Goal: Transaction & Acquisition: Purchase product/service

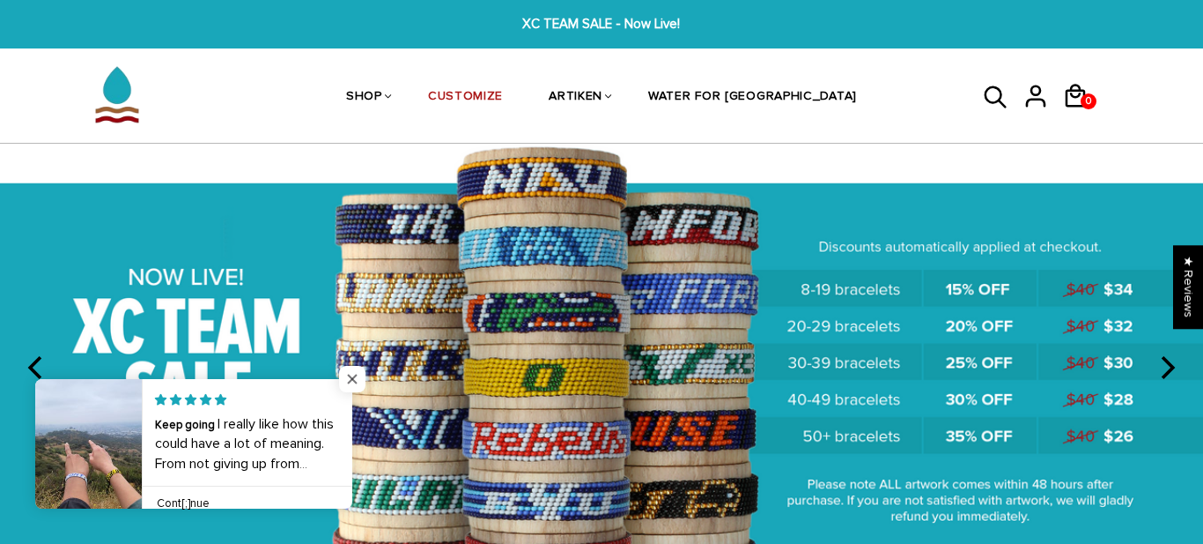
click at [356, 367] on span "Close popup widget" at bounding box center [352, 379] width 26 height 26
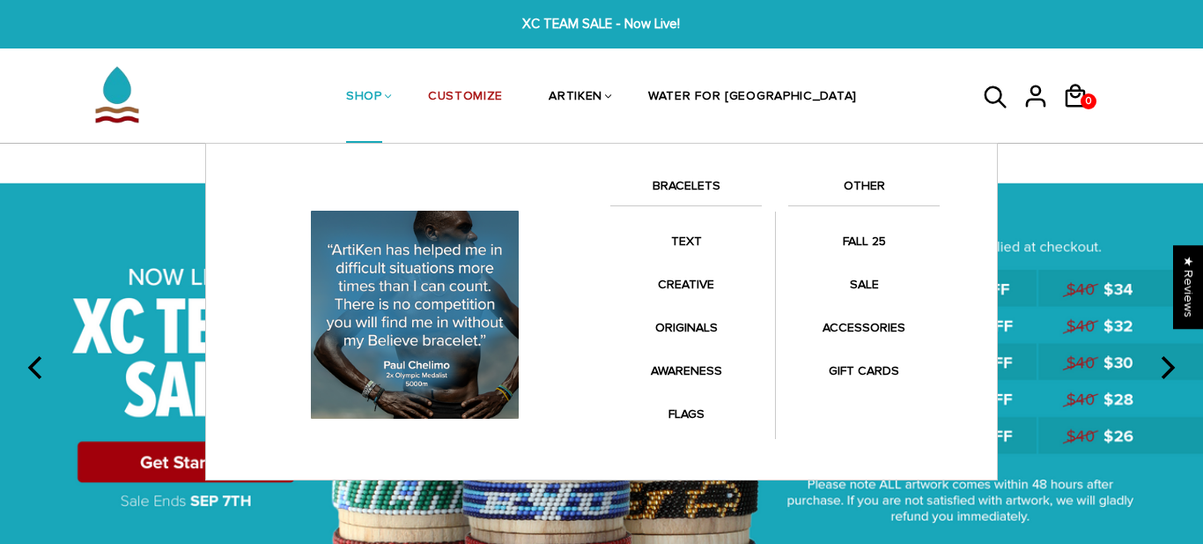
click at [679, 180] on link "BRACELETS" at bounding box center [687, 190] width 152 height 30
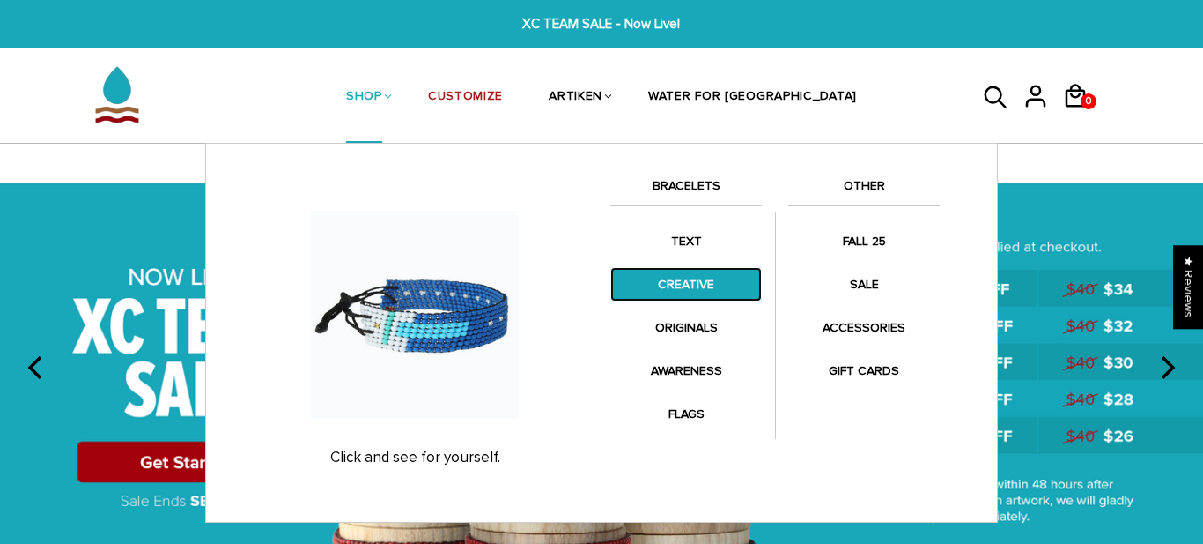
click at [708, 286] on link "CREATIVE" at bounding box center [687, 284] width 152 height 34
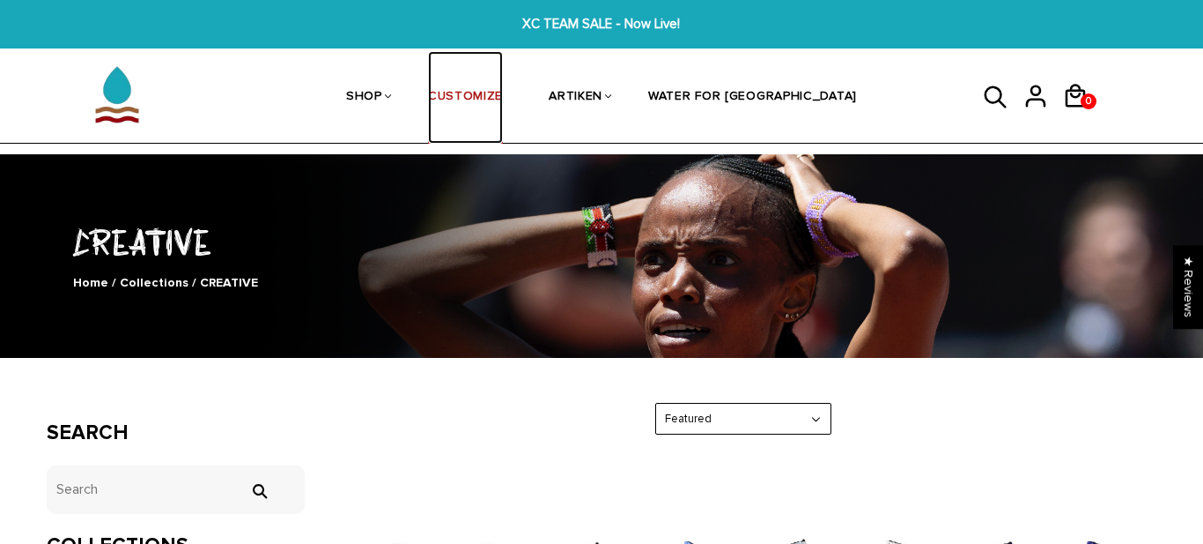
click at [488, 93] on link "CUSTOMIZE" at bounding box center [465, 97] width 75 height 93
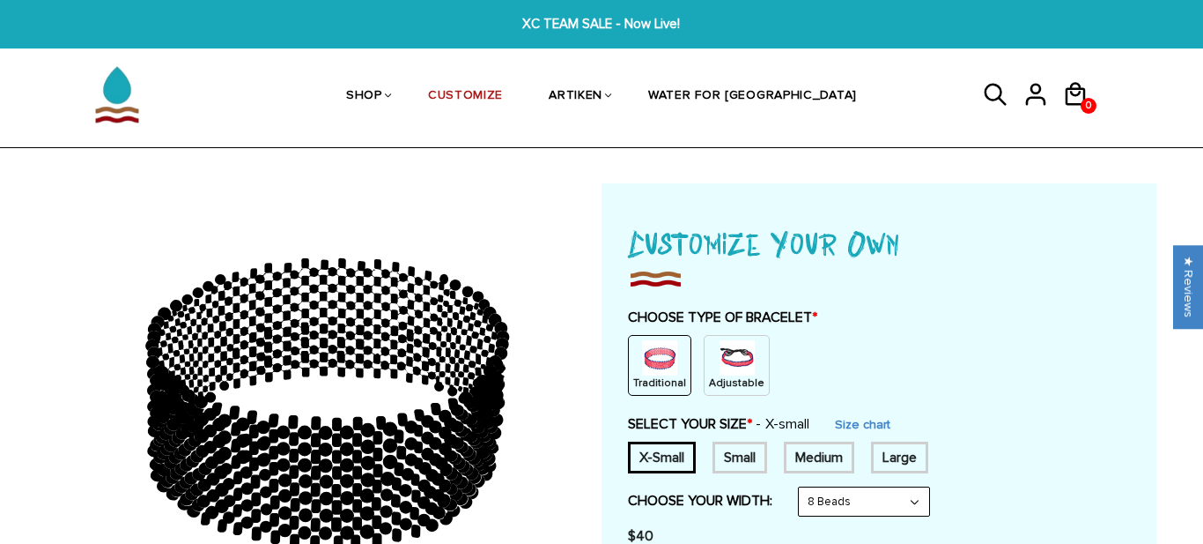
click at [730, 346] on img at bounding box center [737, 357] width 35 height 35
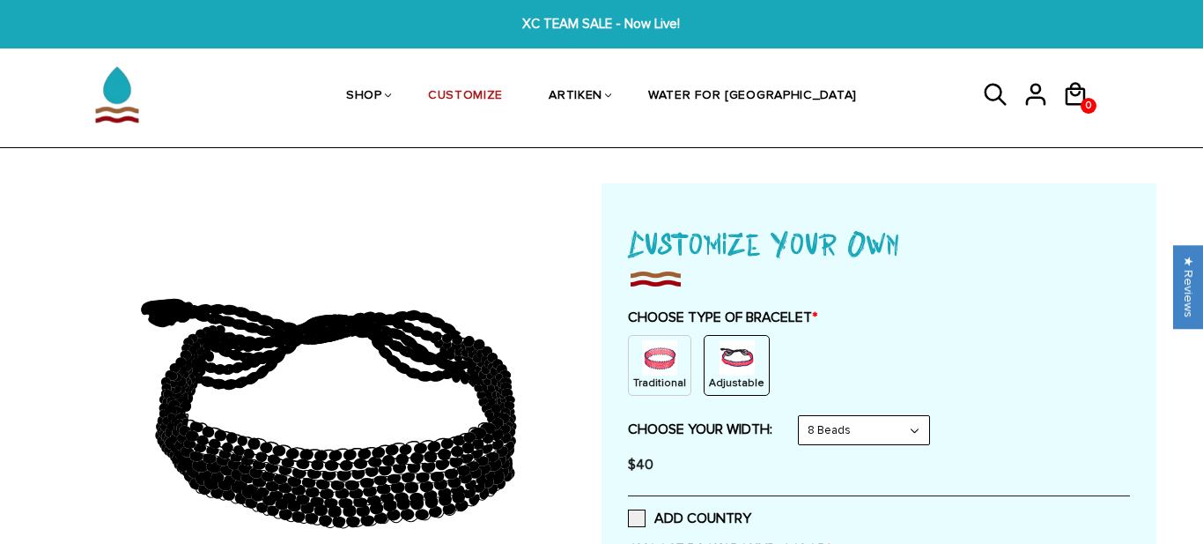
click at [845, 426] on select "8 Beads 6 Beads 10 Beads" at bounding box center [864, 430] width 130 height 28
click at [991, 463] on div "$40" at bounding box center [879, 464] width 502 height 35
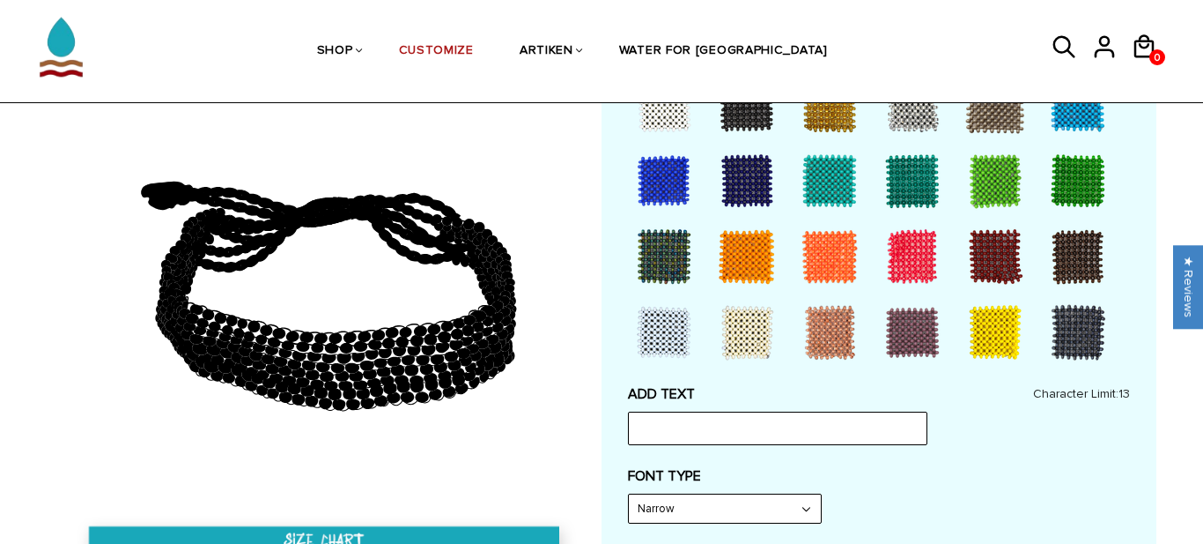
scroll to position [409, 0]
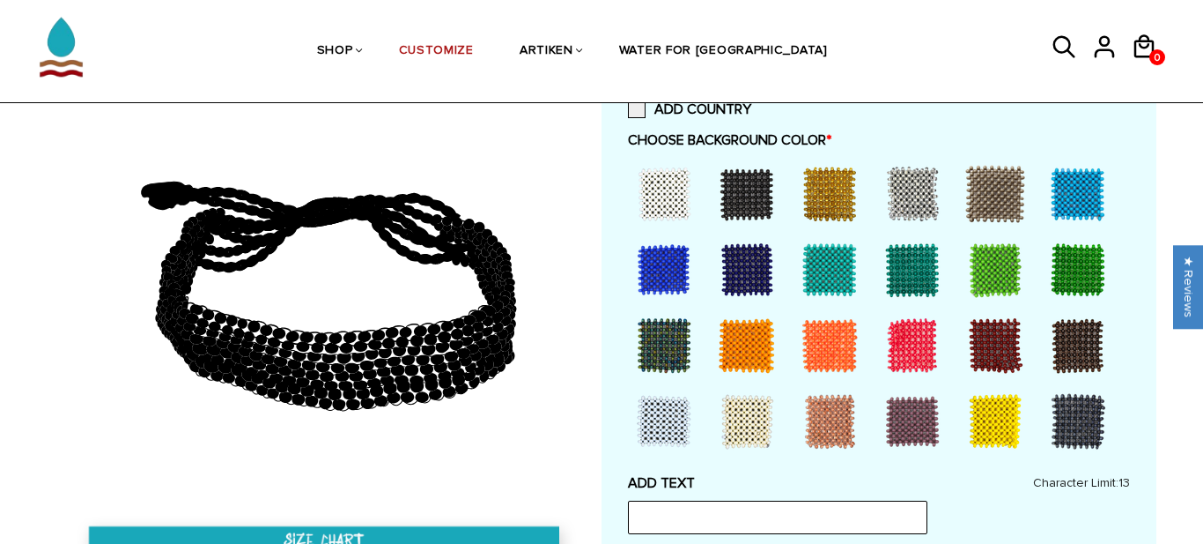
click at [745, 212] on div at bounding box center [747, 194] width 70 height 70
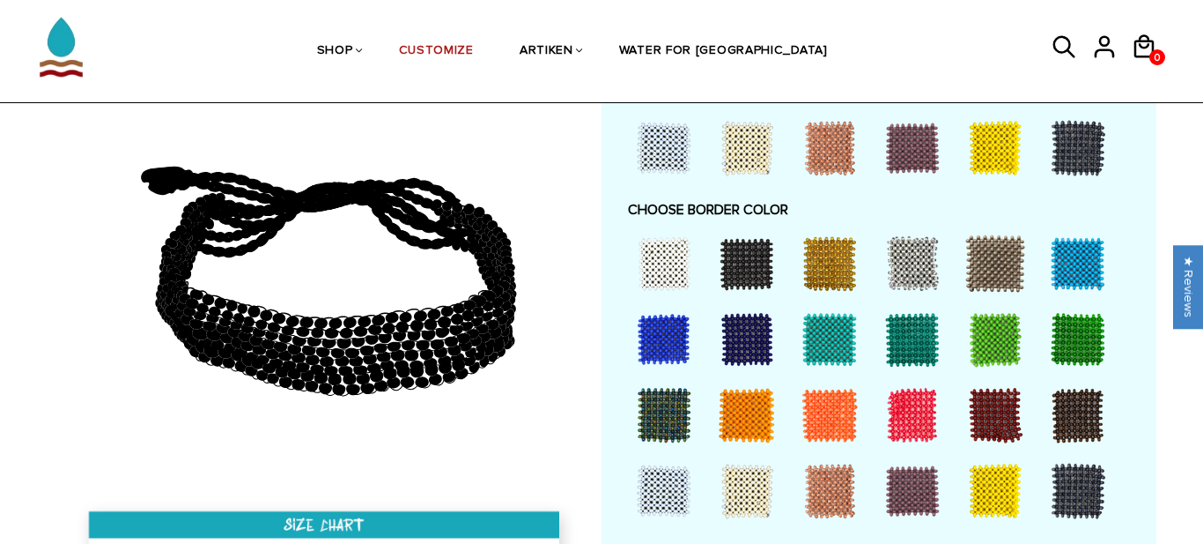
scroll to position [1177, 0]
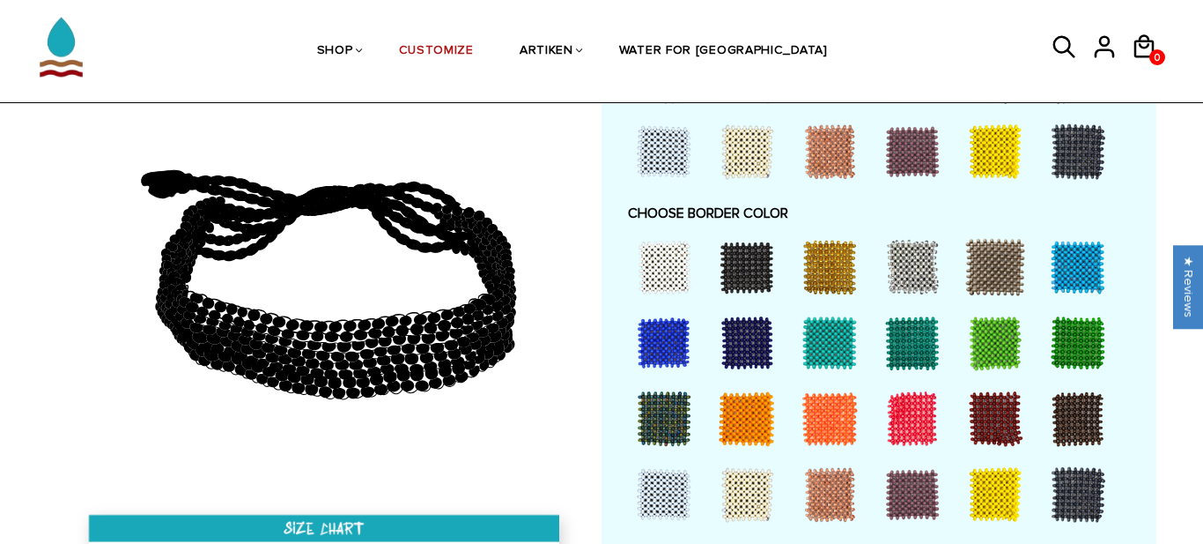
click at [749, 272] on div at bounding box center [747, 267] width 70 height 70
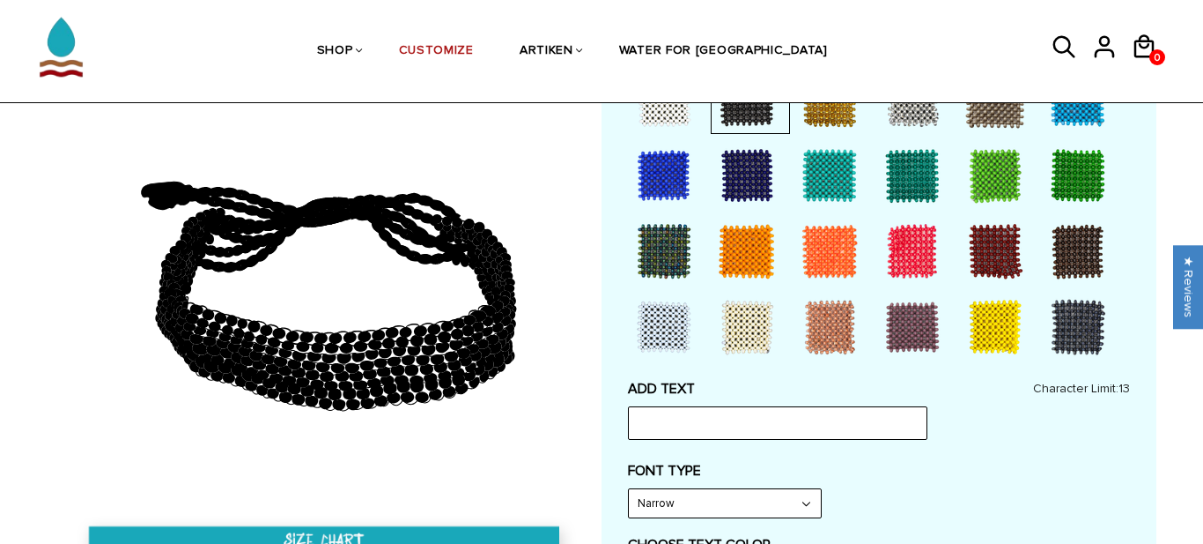
scroll to position [0, 0]
